Goal: Transaction & Acquisition: Purchase product/service

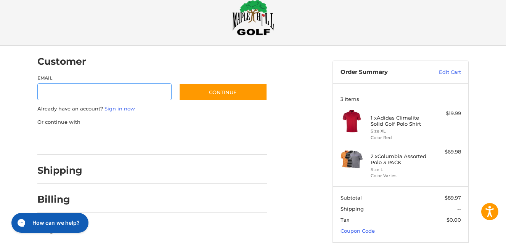
scroll to position [13, 0]
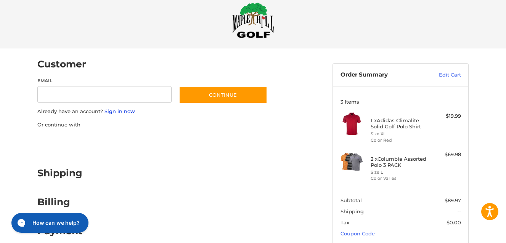
click at [126, 113] on link "Sign in now" at bounding box center [120, 111] width 31 height 6
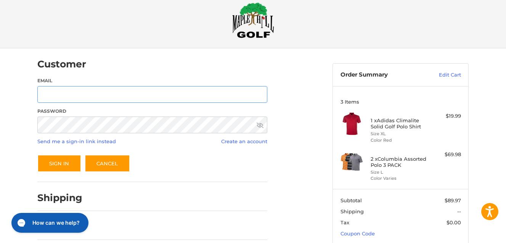
type input "**********"
click at [261, 126] on icon at bounding box center [260, 125] width 7 height 7
click at [61, 161] on button "Sign In" at bounding box center [59, 164] width 44 height 18
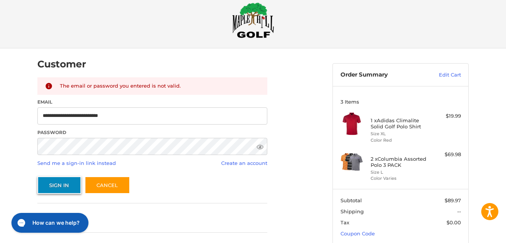
click at [58, 188] on button "Sign In" at bounding box center [59, 186] width 44 height 18
click at [76, 163] on link "Send me a sign-in link instead" at bounding box center [76, 163] width 79 height 6
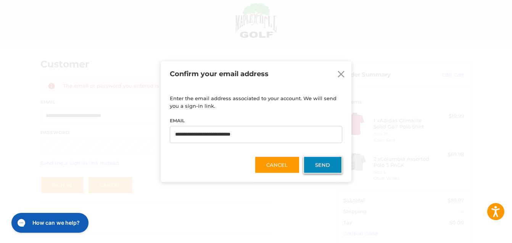
click at [322, 165] on button "Send" at bounding box center [322, 165] width 39 height 18
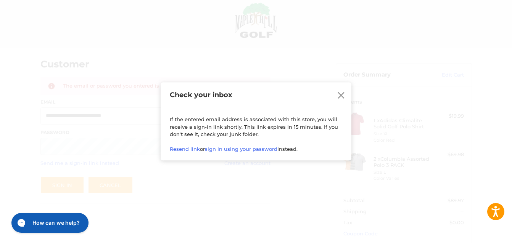
click at [342, 95] on icon at bounding box center [341, 95] width 7 height 7
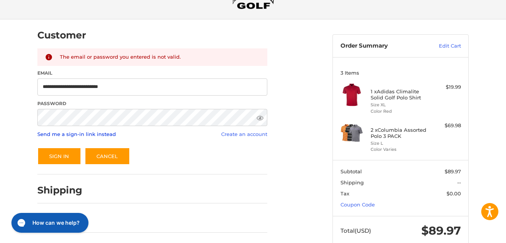
scroll to position [0, 0]
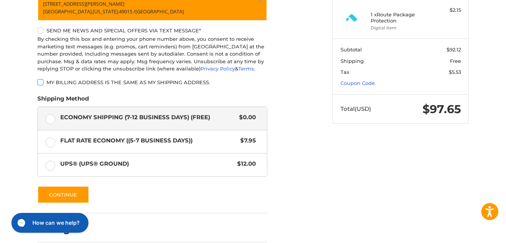
scroll to position [231, 0]
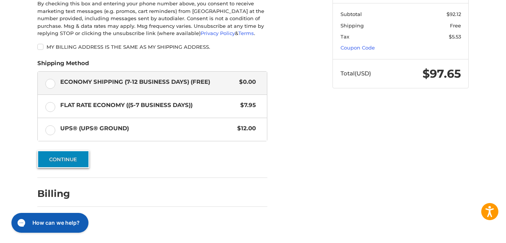
click at [63, 160] on button "Continue" at bounding box center [63, 160] width 52 height 18
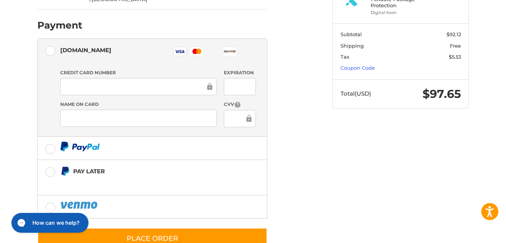
scroll to position [219, 0]
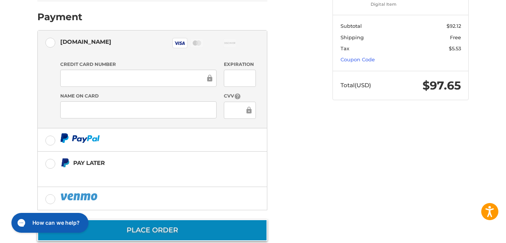
click at [171, 220] on button "Place Order" at bounding box center [152, 231] width 230 height 22
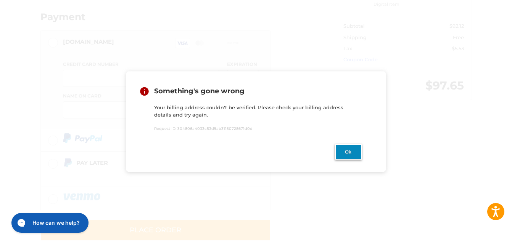
click at [348, 153] on button "Ok" at bounding box center [348, 152] width 27 height 16
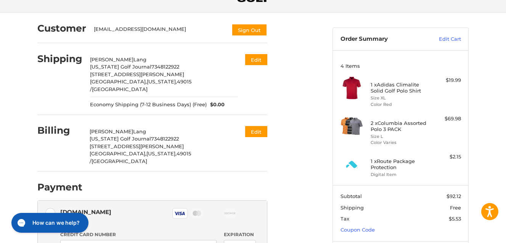
scroll to position [28, 0]
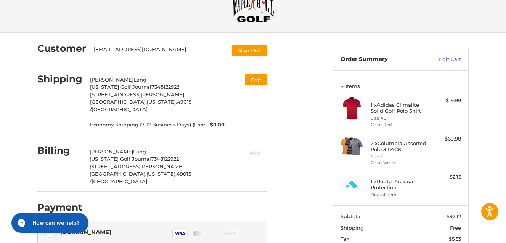
click at [257, 147] on button "Edit" at bounding box center [256, 153] width 24 height 13
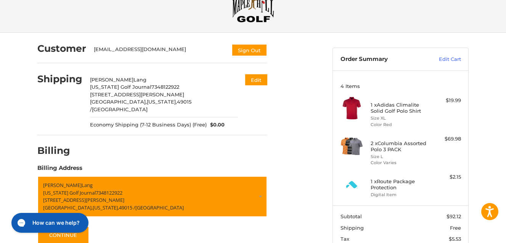
scroll to position [91, 0]
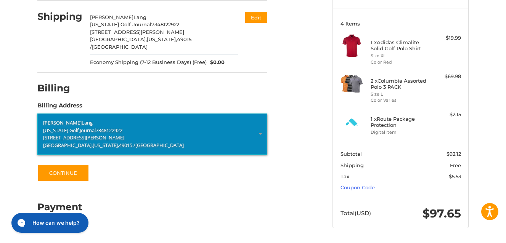
click at [73, 127] on span "[US_STATE] Golf Journal" at bounding box center [69, 130] width 53 height 7
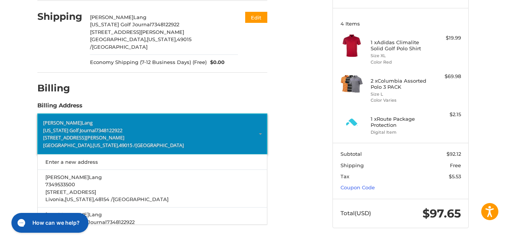
click at [73, 127] on span "[US_STATE] Golf Journal" at bounding box center [69, 130] width 53 height 7
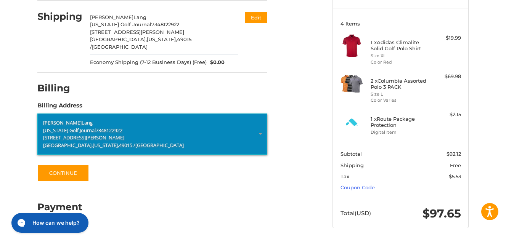
click at [73, 127] on span "[US_STATE] Golf Journal" at bounding box center [69, 130] width 53 height 7
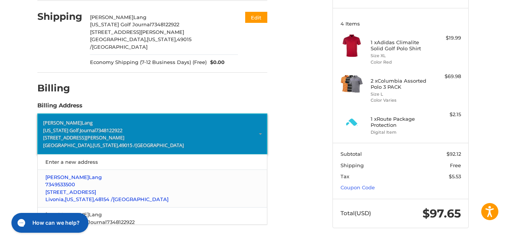
scroll to position [38, 0]
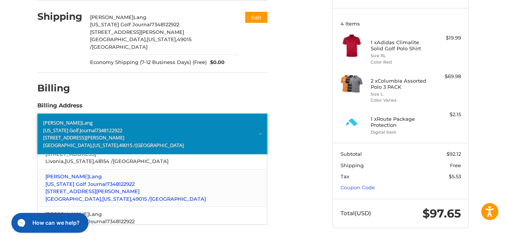
click at [101, 181] on span "[US_STATE] Golf Journal" at bounding box center [75, 184] width 61 height 6
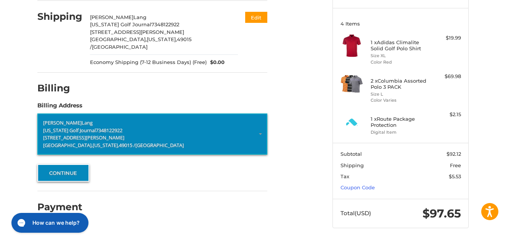
click at [76, 165] on button "Continue" at bounding box center [63, 173] width 52 height 18
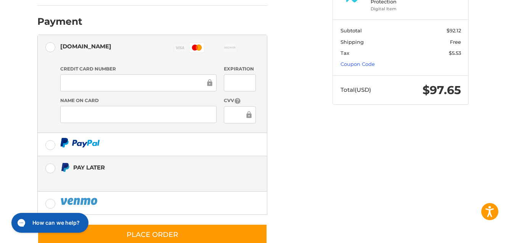
scroll to position [219, 0]
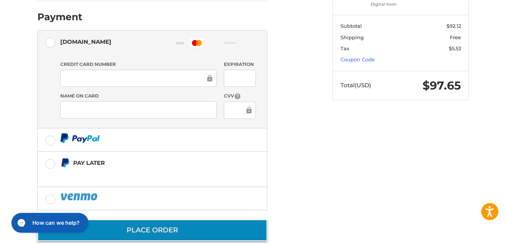
click at [180, 220] on button "Place Order" at bounding box center [152, 231] width 230 height 22
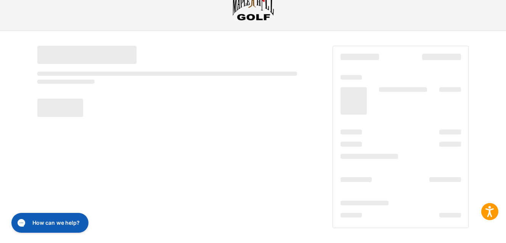
scroll to position [30, 0]
